Goal: Task Accomplishment & Management: Manage account settings

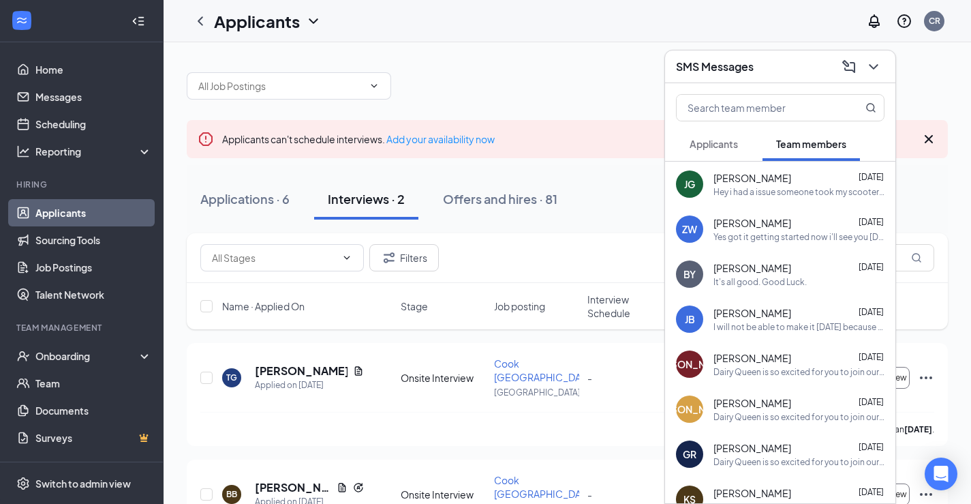
click at [718, 136] on button "Applicants" at bounding box center [714, 144] width 76 height 34
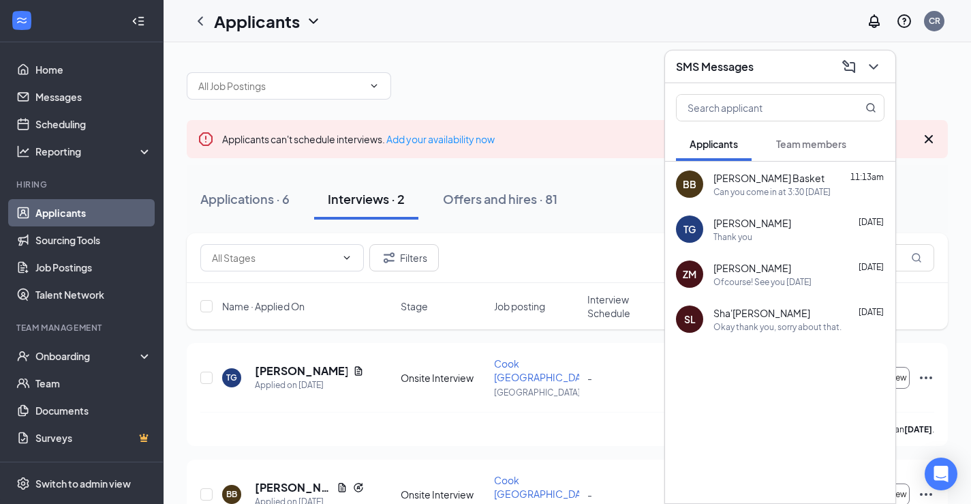
drag, startPoint x: 787, startPoint y: 144, endPoint x: 789, endPoint y: 151, distance: 7.3
click at [787, 144] on span "Team members" at bounding box center [811, 144] width 70 height 12
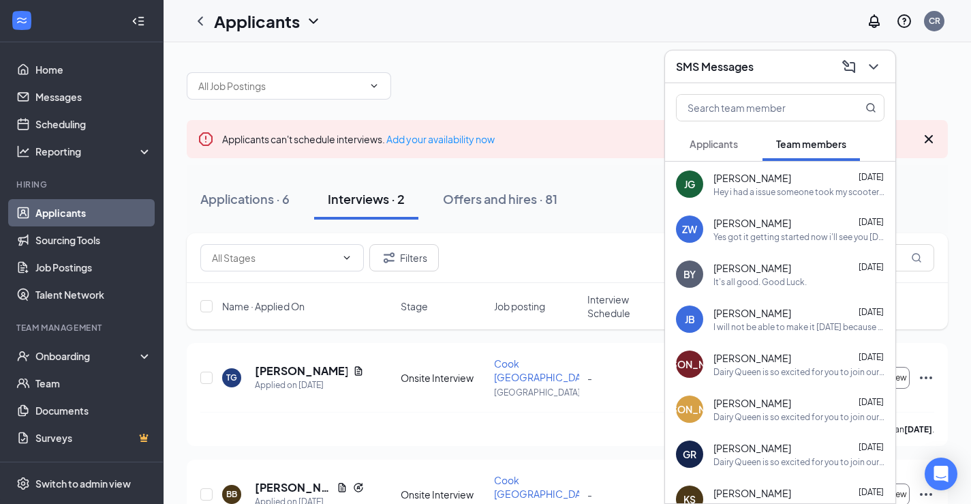
click at [730, 151] on button "Applicants" at bounding box center [714, 144] width 76 height 34
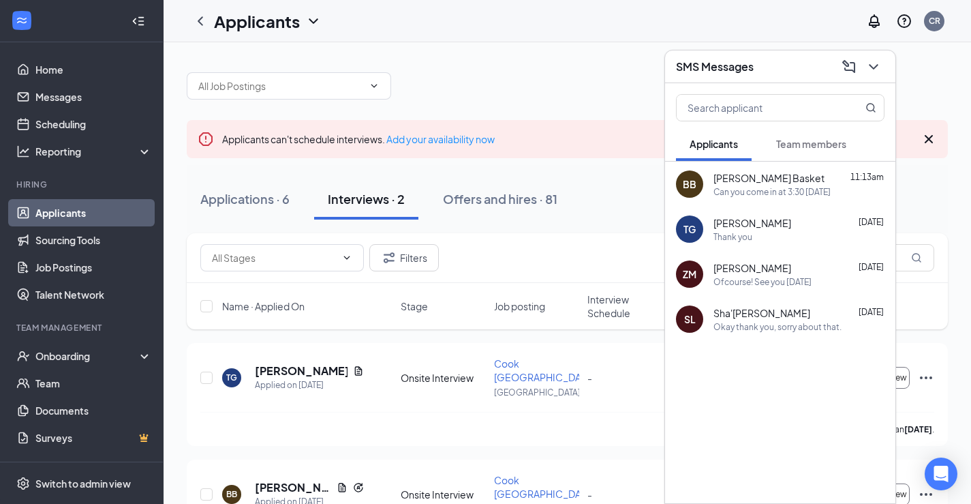
click at [806, 285] on div "Ofcourse! See you [DATE]" at bounding box center [763, 282] width 98 height 12
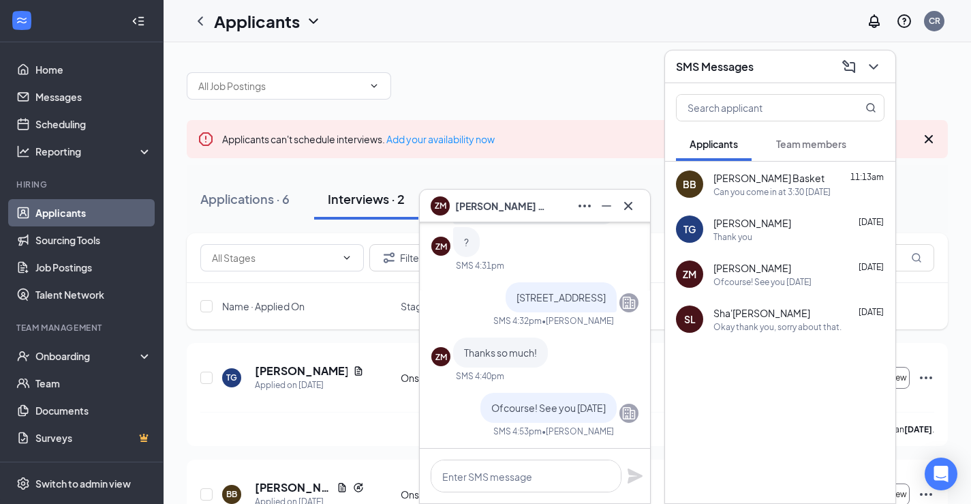
click at [487, 213] on div "ZM [PERSON_NAME]" at bounding box center [491, 205] width 120 height 19
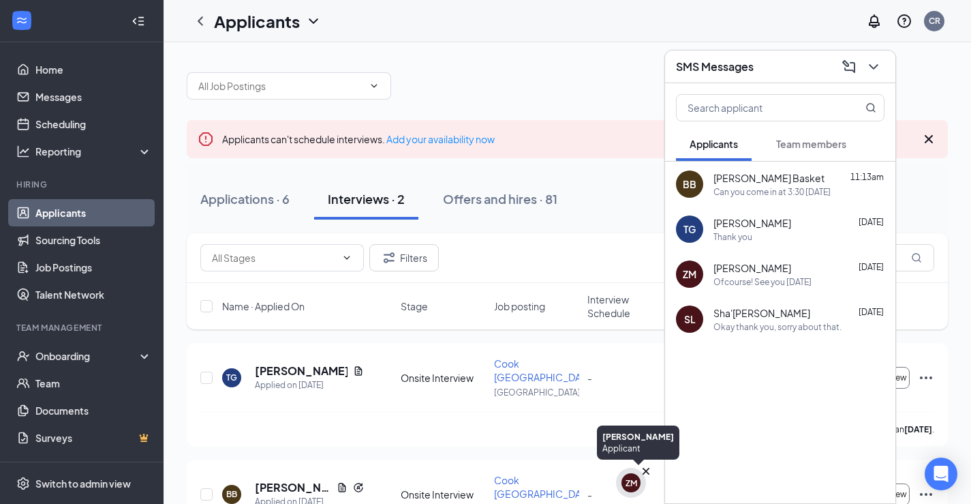
click at [637, 485] on div "ZM" at bounding box center [632, 483] width 12 height 12
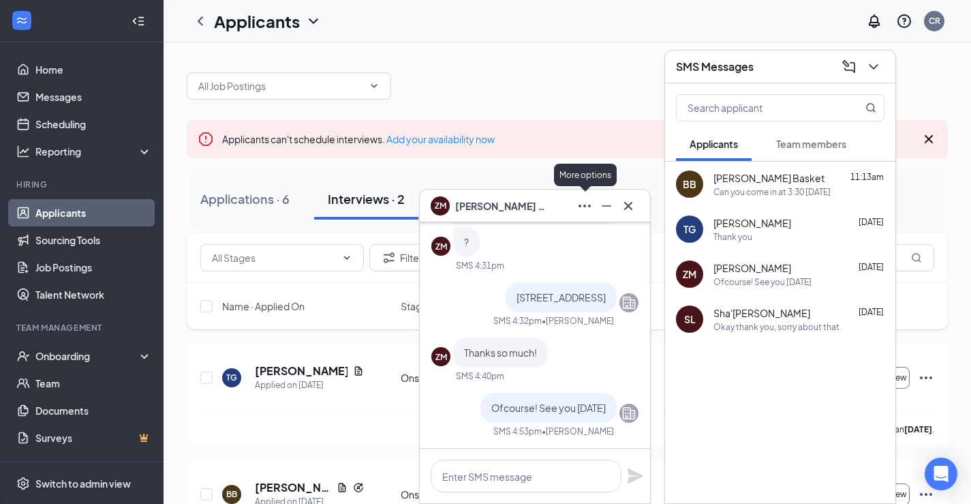
click at [575, 208] on button at bounding box center [585, 206] width 22 height 22
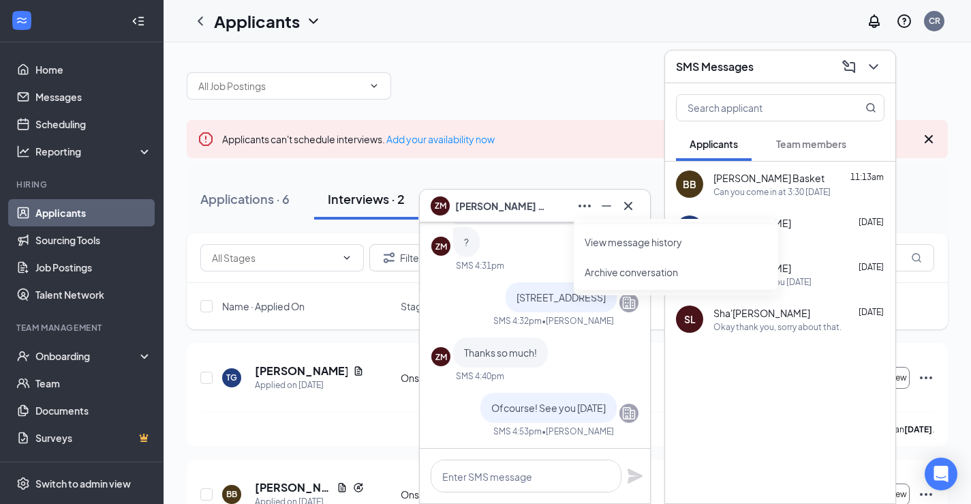
click at [622, 362] on div "ZM Thanks so much!" at bounding box center [534, 352] width 207 height 30
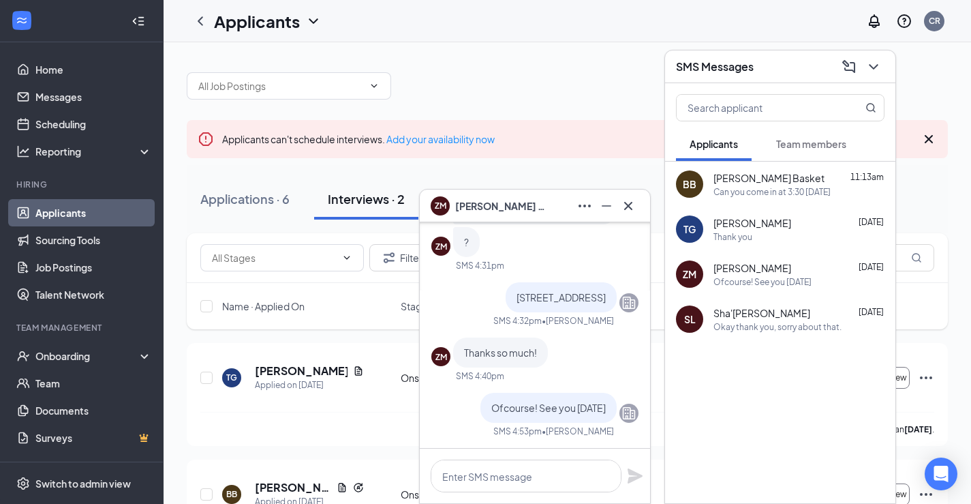
click at [478, 204] on span "[PERSON_NAME]" at bounding box center [502, 205] width 95 height 15
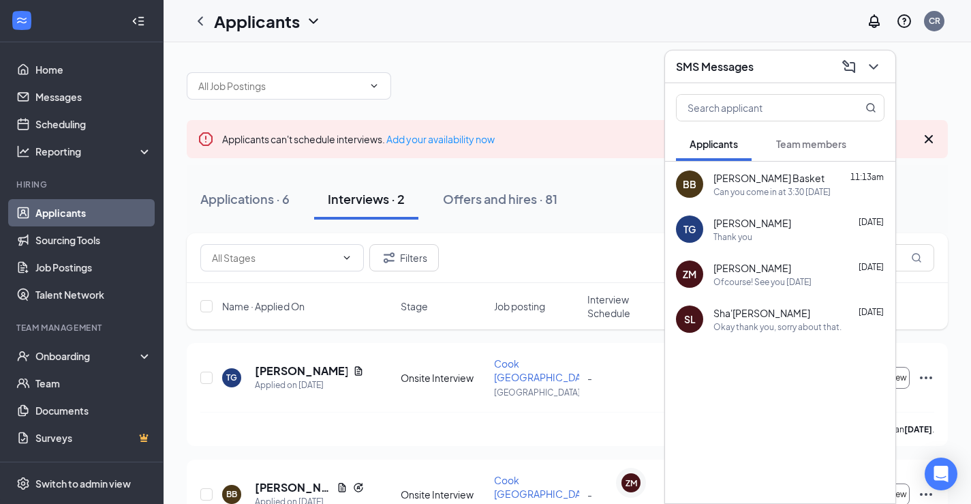
drag, startPoint x: 725, startPoint y: 293, endPoint x: 699, endPoint y: 281, distance: 28.7
click at [726, 293] on div "ZM [PERSON_NAME] [DATE] Ofcourse! See you [DATE]" at bounding box center [780, 274] width 230 height 45
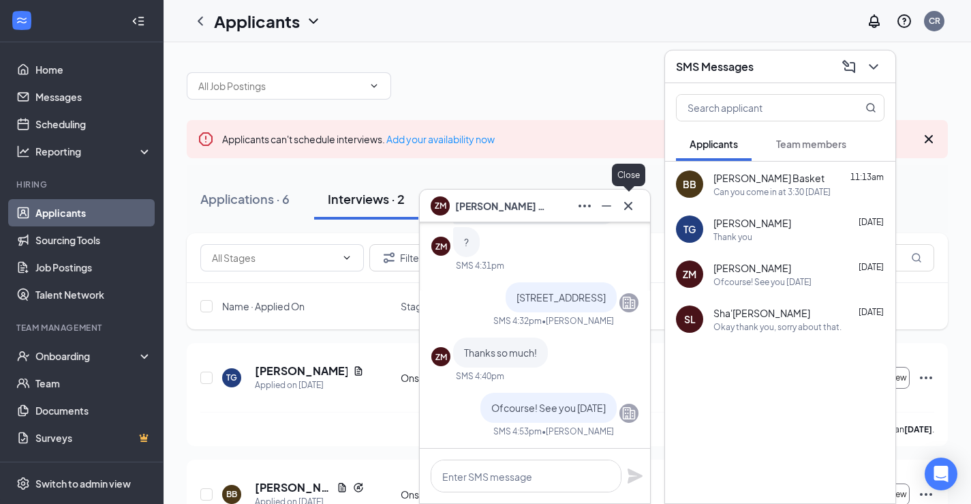
drag, startPoint x: 623, startPoint y: 204, endPoint x: 605, endPoint y: 204, distance: 18.4
click at [624, 204] on icon "Cross" at bounding box center [628, 206] width 16 height 16
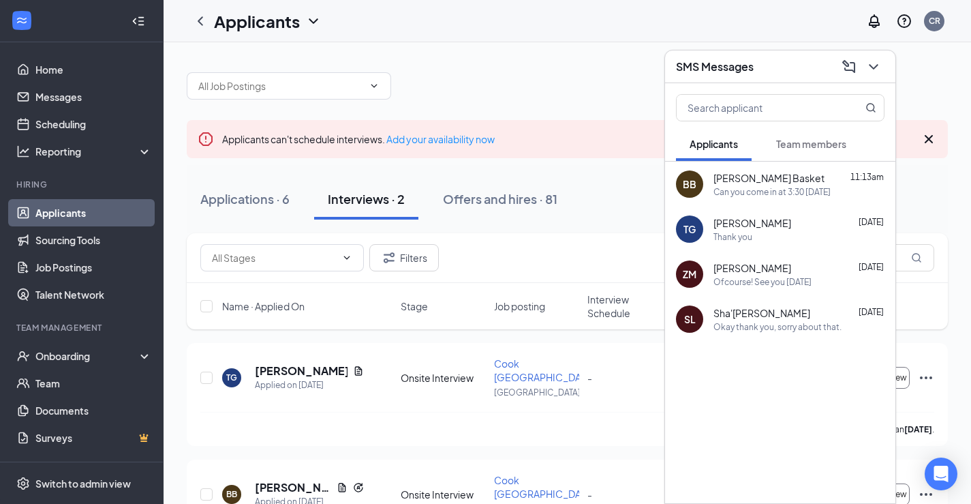
drag, startPoint x: 271, startPoint y: 205, endPoint x: 299, endPoint y: 224, distance: 33.3
click at [272, 205] on div "Applications · 6" at bounding box center [244, 198] width 89 height 17
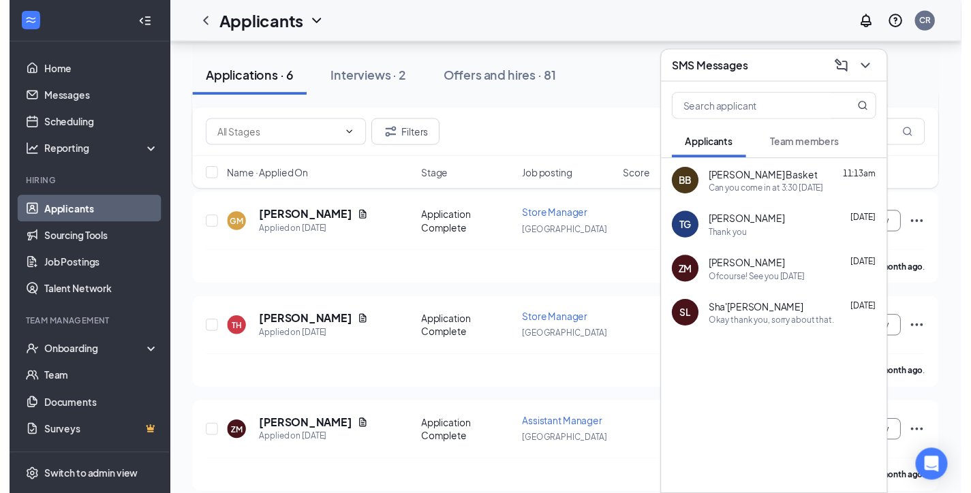
scroll to position [409, 0]
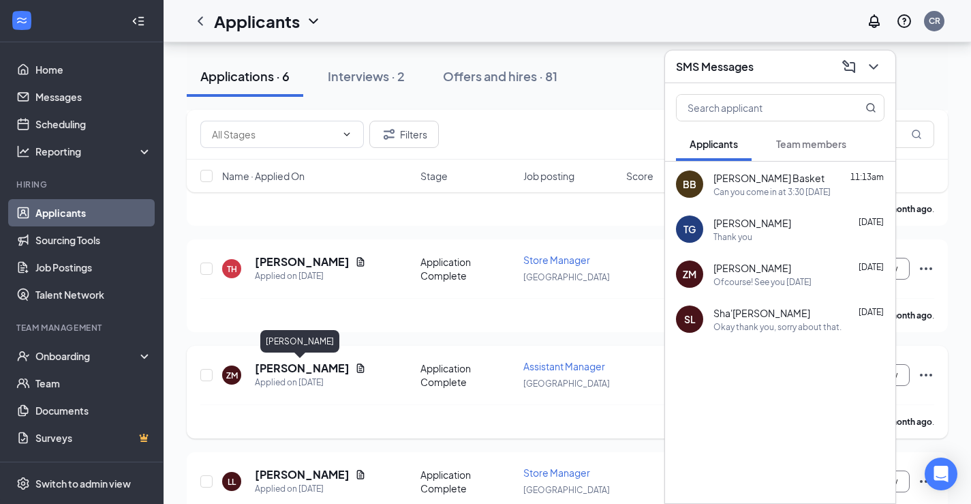
click at [294, 363] on h5 "[PERSON_NAME]" at bounding box center [302, 368] width 95 height 15
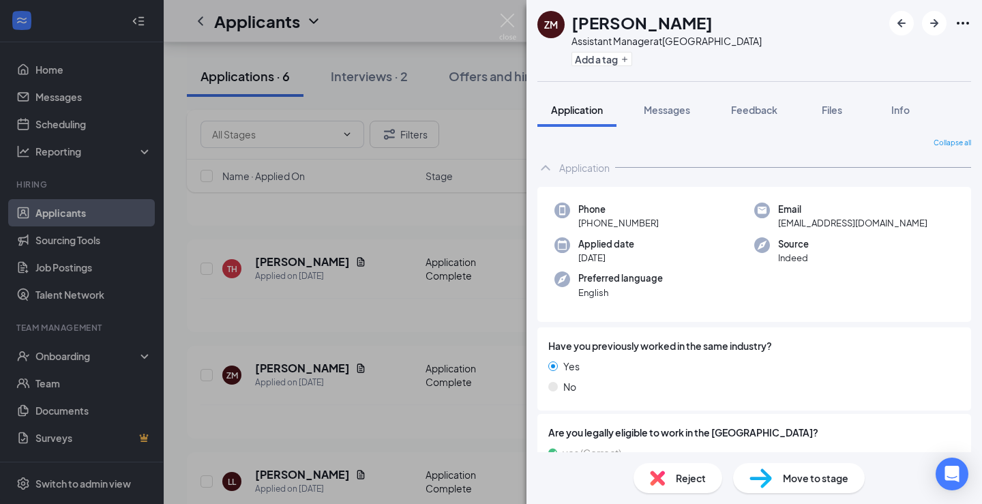
click at [671, 472] on div "Reject" at bounding box center [677, 478] width 89 height 30
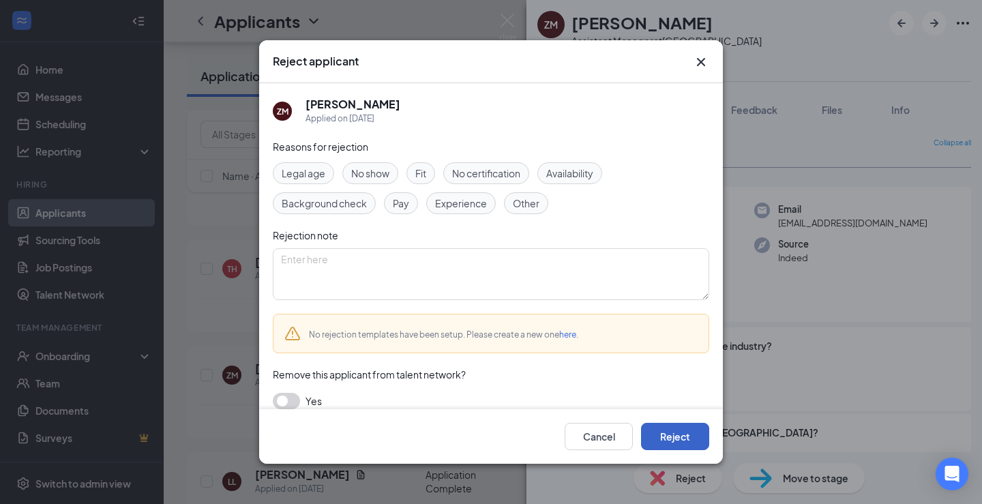
click at [688, 448] on button "Reject" at bounding box center [675, 436] width 68 height 27
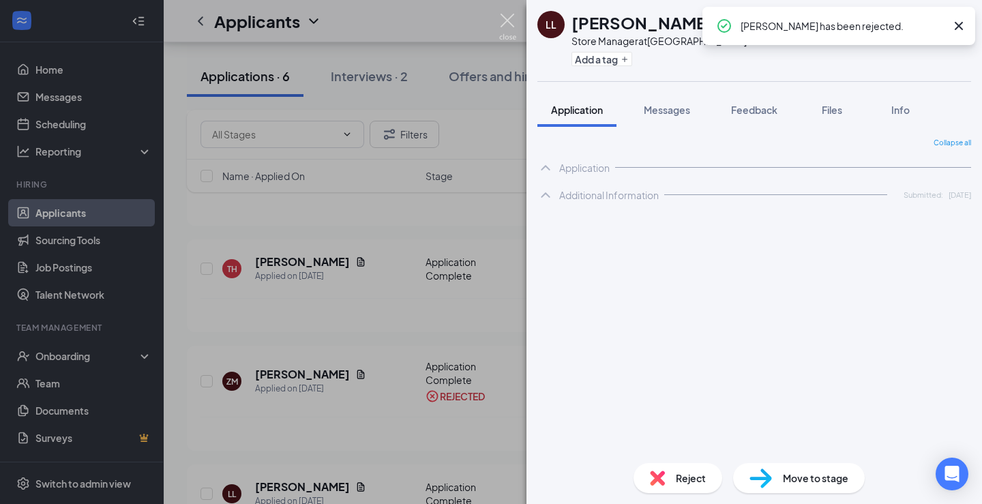
click at [511, 23] on img at bounding box center [507, 27] width 17 height 27
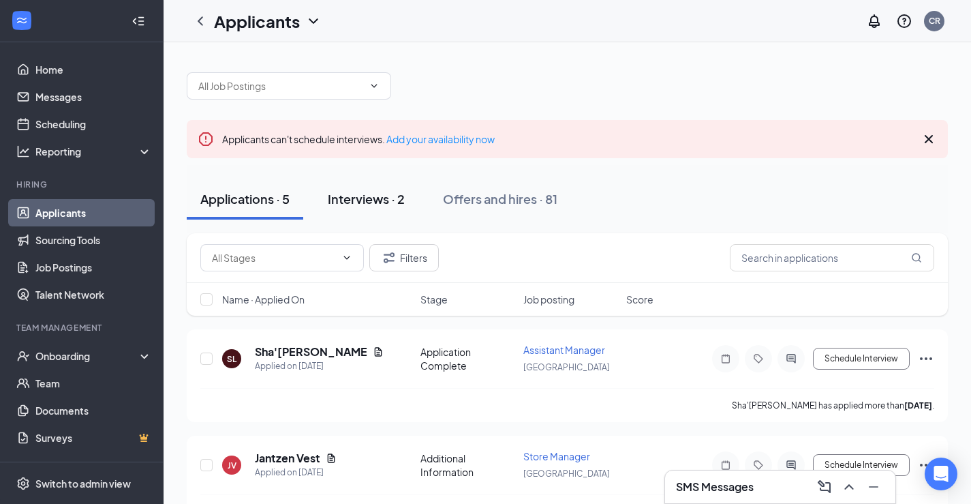
click at [411, 202] on button "Interviews · 2" at bounding box center [366, 199] width 104 height 41
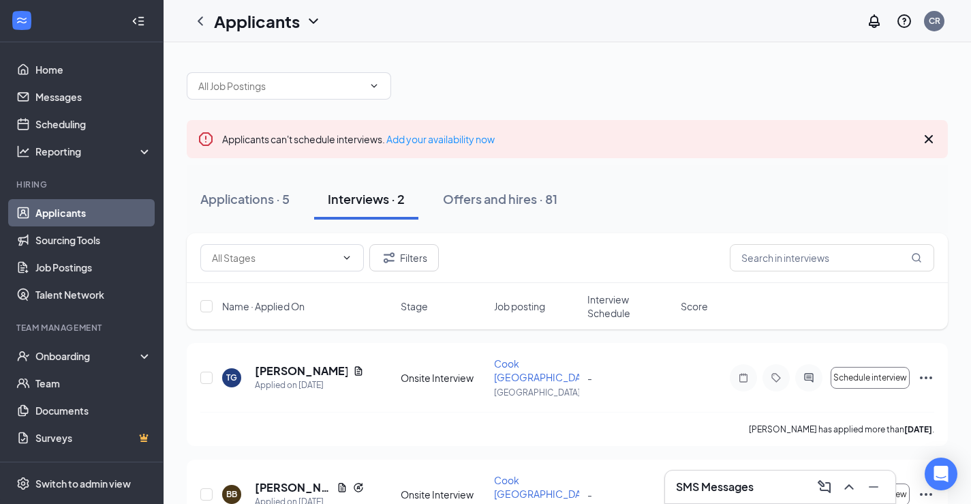
click at [366, 198] on div "Interviews · 2" at bounding box center [366, 198] width 77 height 17
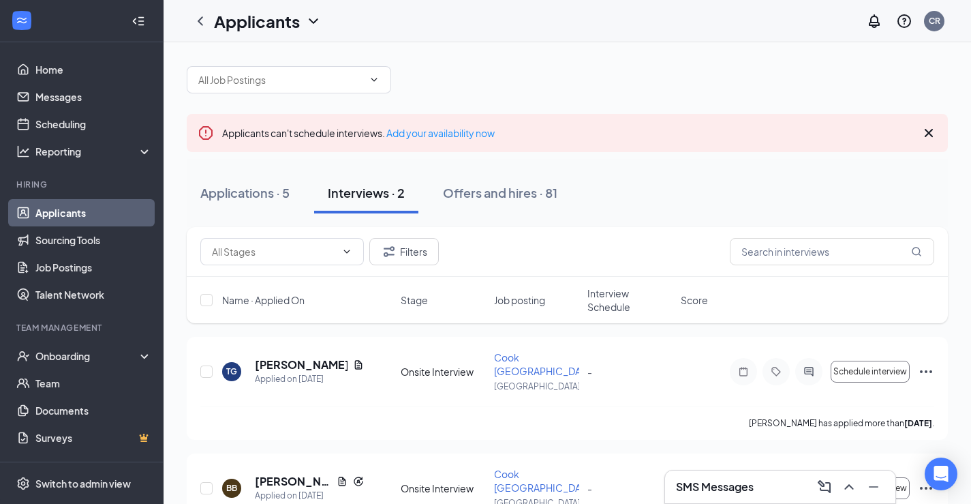
scroll to position [49, 0]
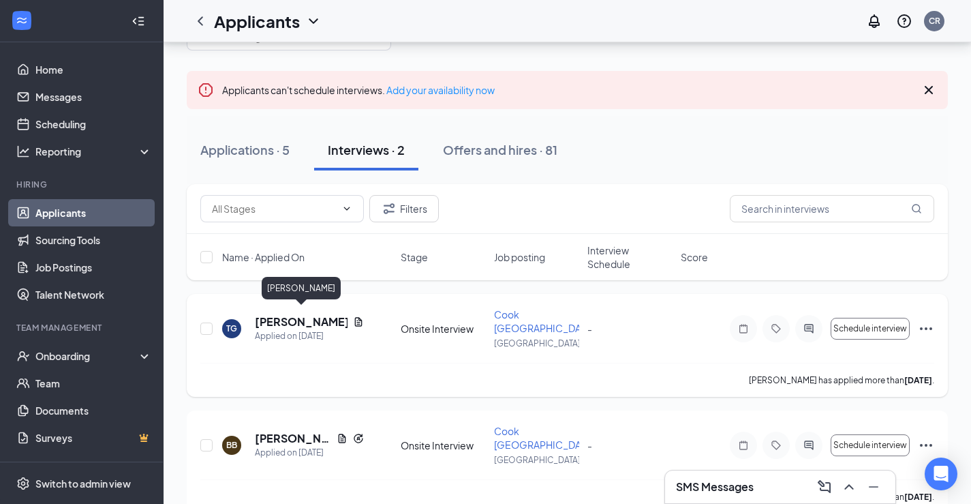
click at [271, 314] on h5 "[PERSON_NAME]" at bounding box center [301, 321] width 93 height 15
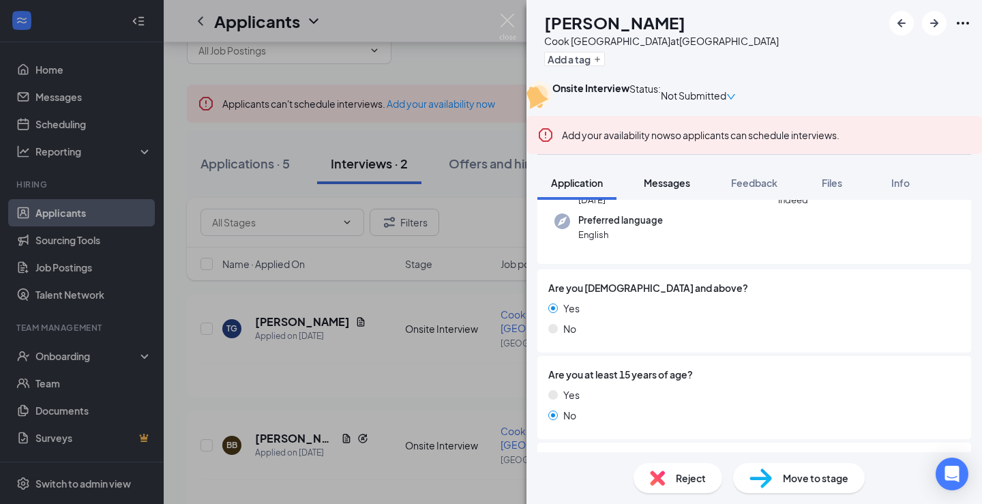
scroll to position [136, 0]
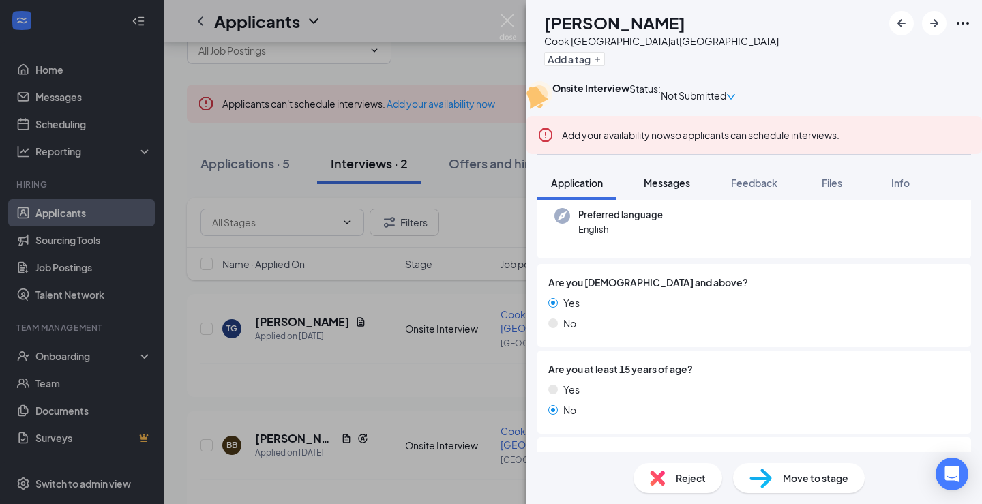
click at [663, 189] on span "Messages" at bounding box center [666, 183] width 46 height 12
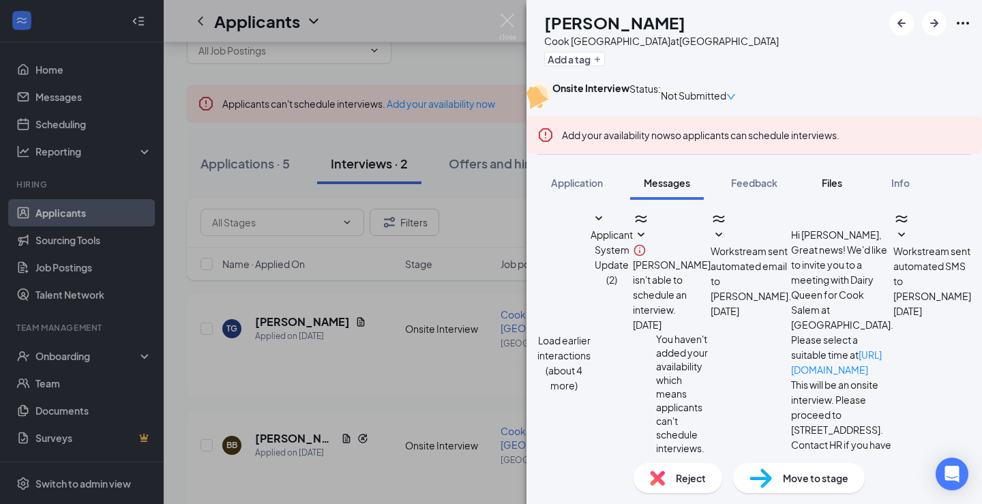
scroll to position [614, 0]
click at [842, 189] on span "Files" at bounding box center [831, 183] width 20 height 12
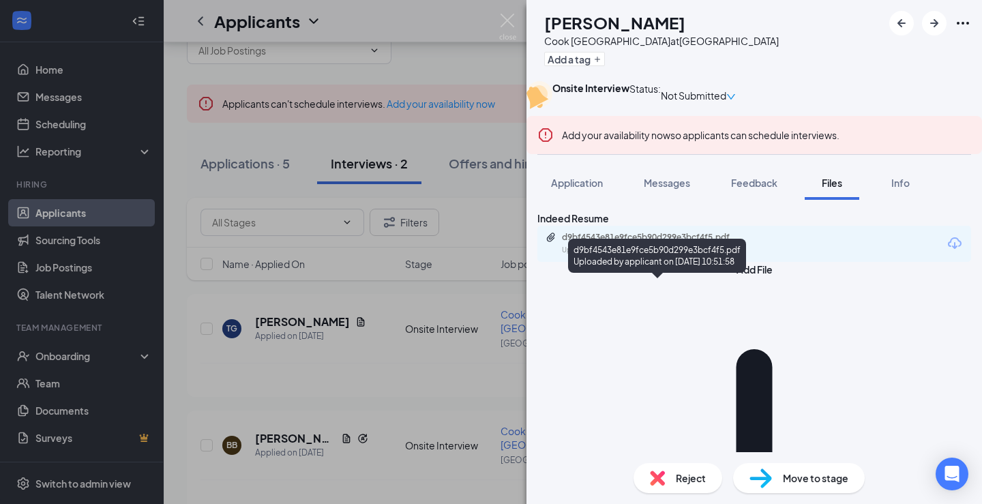
click at [673, 256] on div "Uploaded by applicant on [DATE] 10:51:58" at bounding box center [664, 250] width 204 height 11
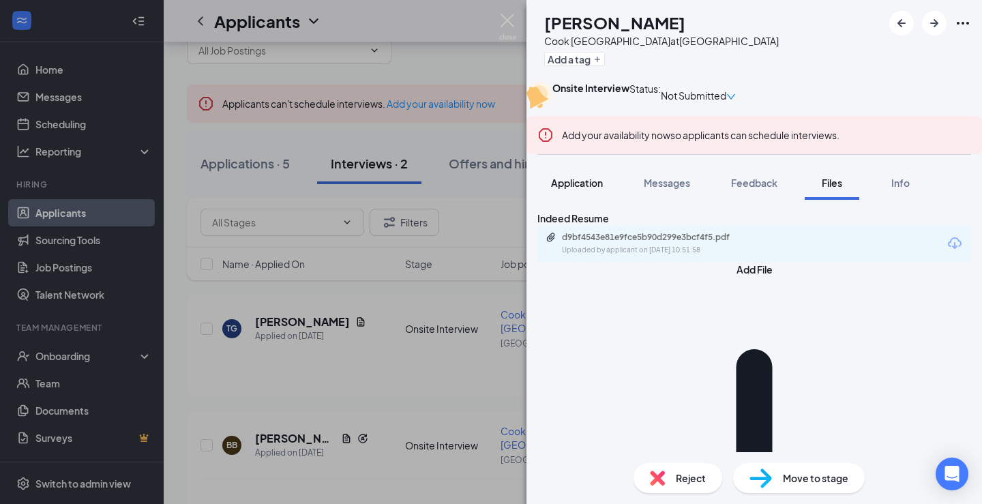
click at [590, 200] on button "Application" at bounding box center [576, 183] width 79 height 34
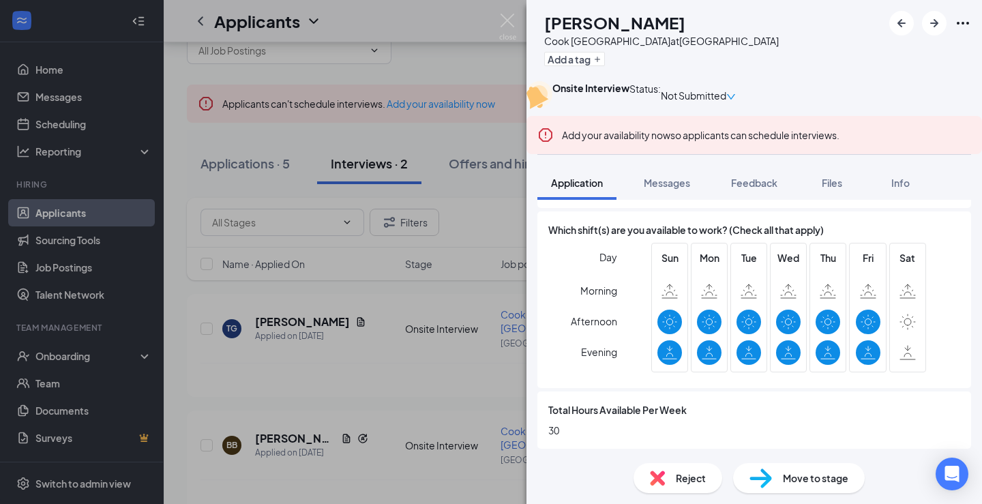
scroll to position [894, 0]
